Goal: Information Seeking & Learning: Learn about a topic

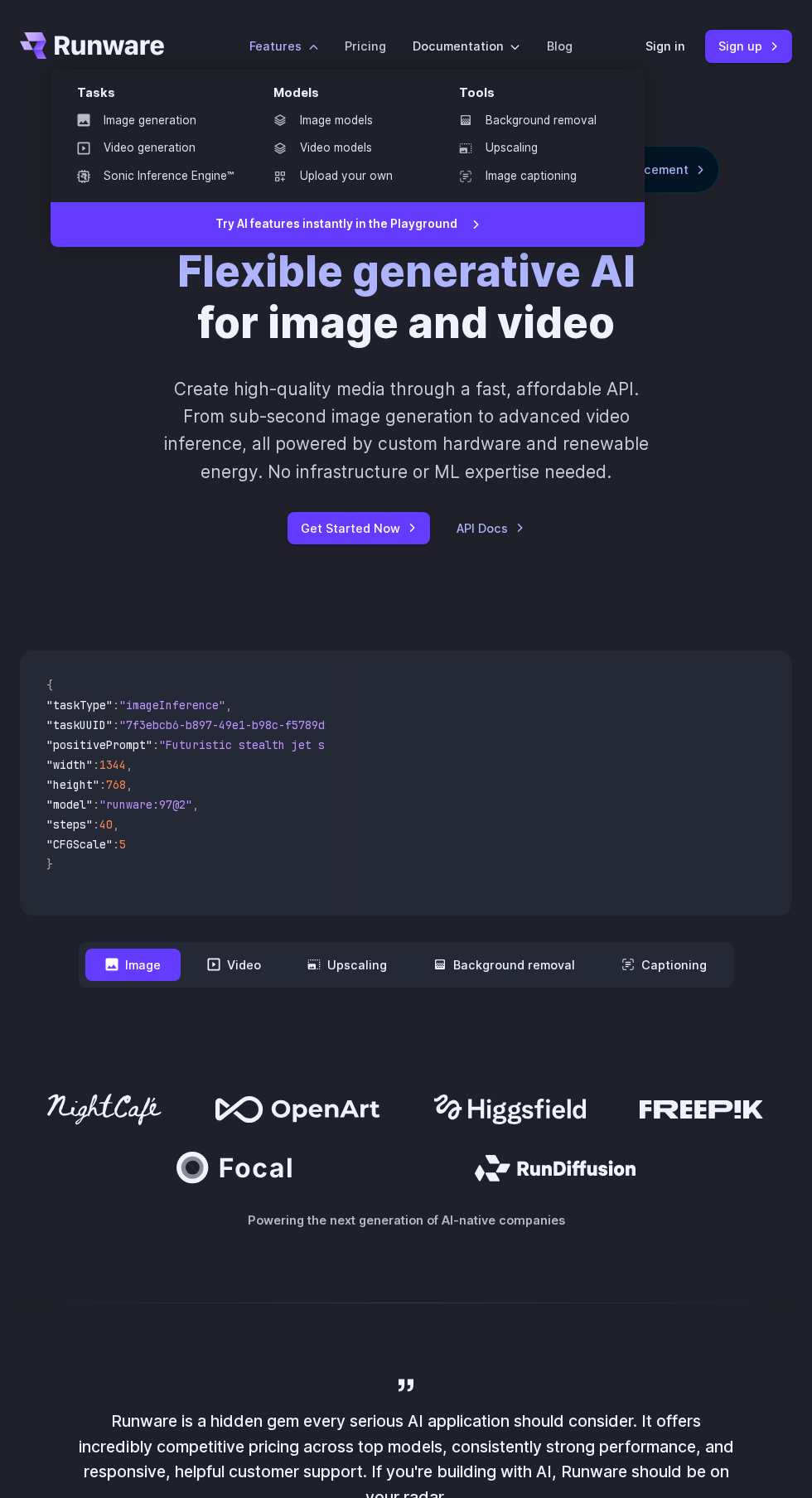
click at [322, 143] on link "Video models" at bounding box center [346, 149] width 172 height 25
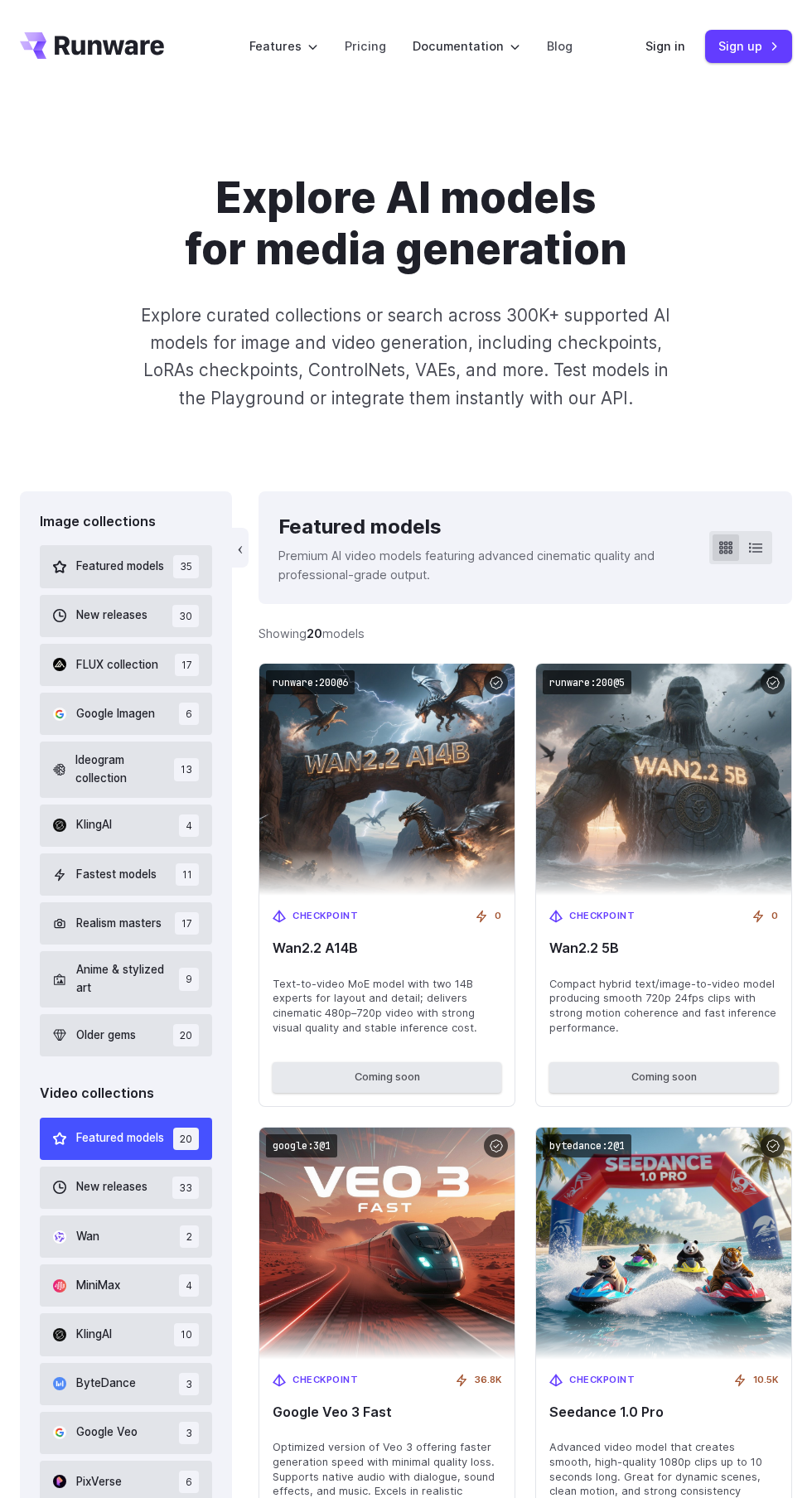
click at [309, 46] on label "Features" at bounding box center [283, 46] width 69 height 19
click at [295, 46] on label "Features" at bounding box center [283, 46] width 69 height 19
click at [362, 40] on link "Pricing" at bounding box center [365, 46] width 42 height 19
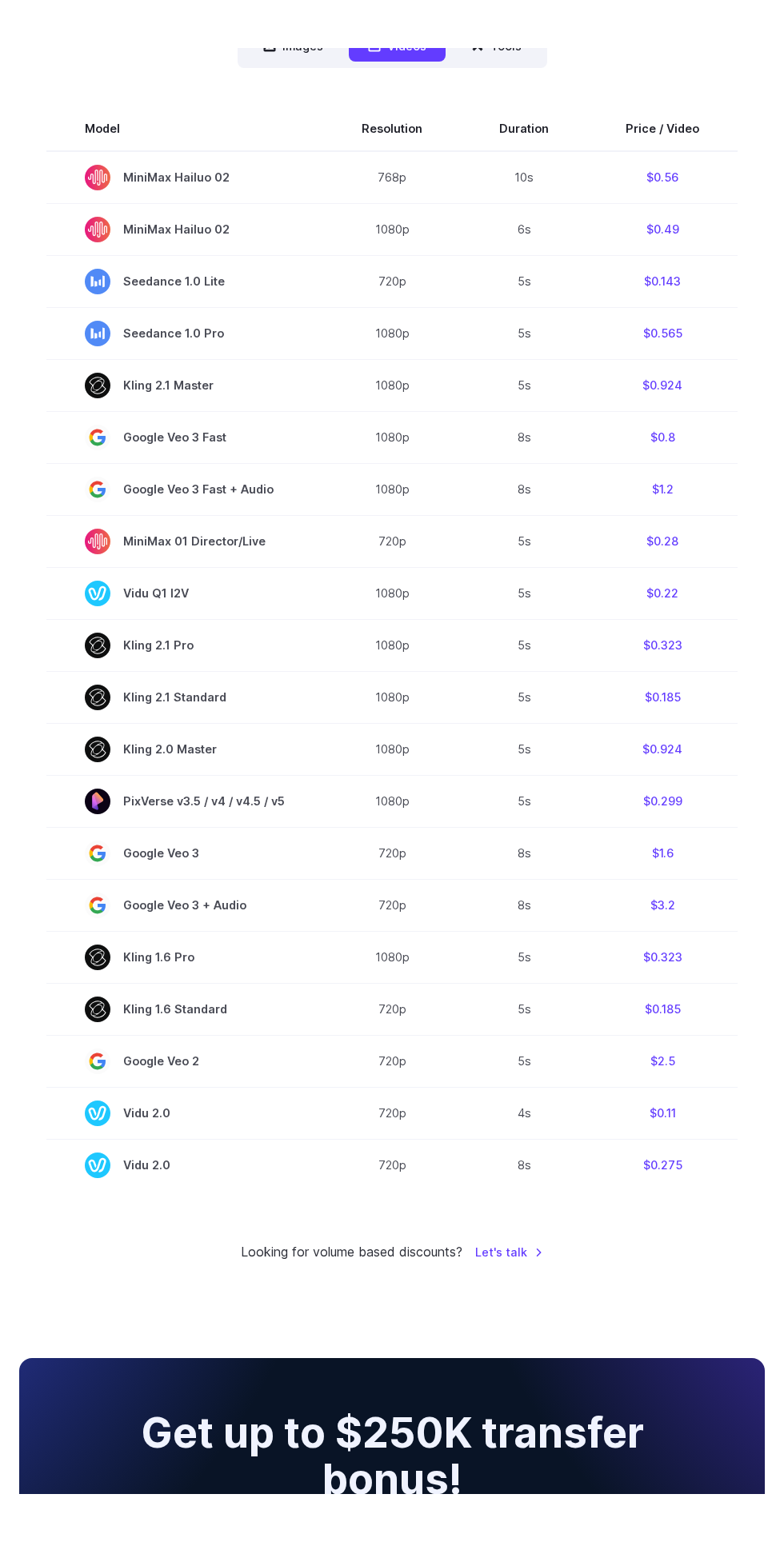
scroll to position [537, 0]
